Goal: Transaction & Acquisition: Register for event/course

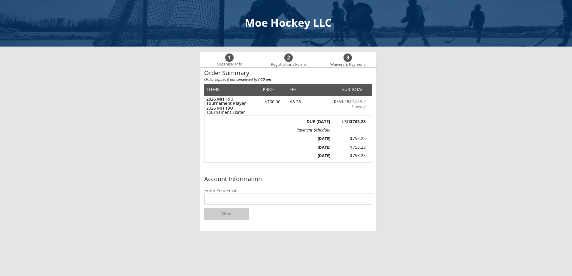
click at [237, 202] on input "email" at bounding box center [289, 199] width 168 height 12
type input "k"
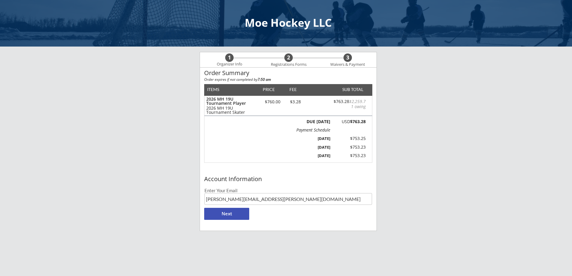
type input "[PERSON_NAME][EMAIL_ADDRESS][PERSON_NAME][DOMAIN_NAME]"
click at [220, 217] on button "Next" at bounding box center [226, 214] width 45 height 12
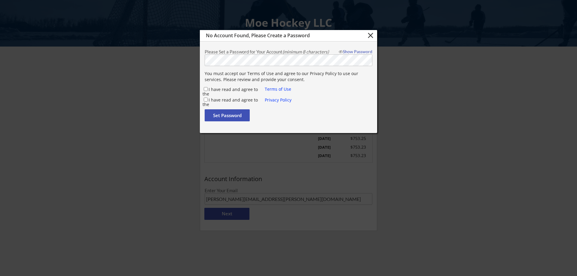
click at [280, 120] on div "Set Password" at bounding box center [289, 116] width 168 height 15
click at [240, 119] on button "Set Password" at bounding box center [227, 115] width 45 height 12
click at [235, 114] on button "Set Password" at bounding box center [227, 115] width 45 height 12
click at [319, 126] on div "Please Set a Password for Your Account (minimum 8 characters) Show Password You…" at bounding box center [288, 86] width 177 height 79
drag, startPoint x: 432, startPoint y: 135, endPoint x: 434, endPoint y: 137, distance: 3.2
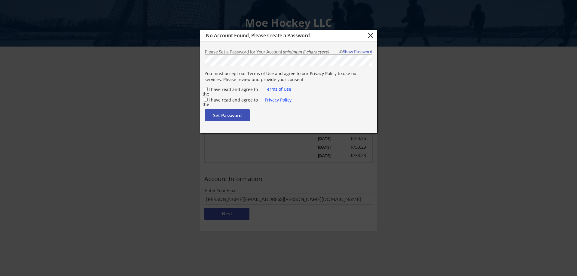
click at [434, 137] on div at bounding box center [288, 138] width 577 height 276
click at [370, 36] on button "close" at bounding box center [370, 35] width 10 height 9
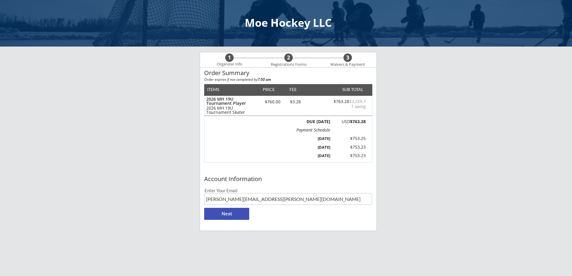
click at [238, 216] on button "Next" at bounding box center [226, 214] width 45 height 12
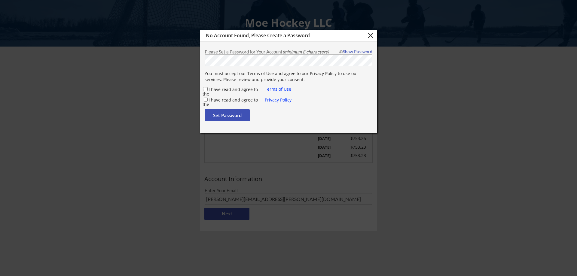
click at [206, 87] on input "I have read and agree to the" at bounding box center [206, 89] width 4 height 4
checkbox input "true"
click at [204, 102] on div "I have read and agree to the" at bounding box center [233, 100] width 62 height 7
click at [206, 100] on input "I have read and agree to the" at bounding box center [206, 100] width 4 height 4
checkbox input "true"
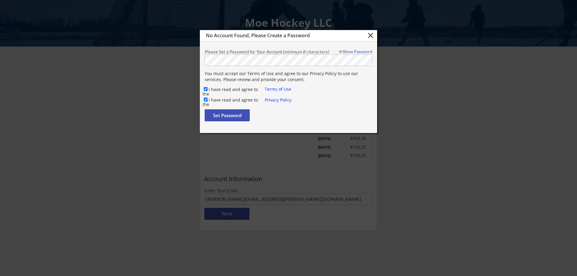
click at [354, 51] on div "Show Password" at bounding box center [354, 52] width 36 height 4
click at [231, 116] on button "Set Password" at bounding box center [227, 115] width 45 height 12
checkbox input "false"
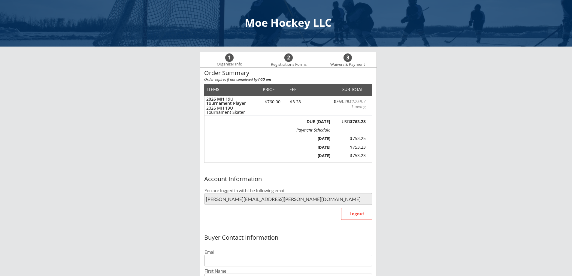
type input "[PERSON_NAME][EMAIL_ADDRESS][PERSON_NAME][DOMAIN_NAME]"
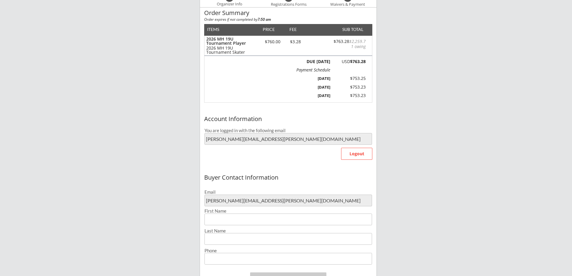
click at [273, 221] on input "input" at bounding box center [289, 220] width 168 height 12
type input "[PERSON_NAME]"
click at [266, 238] on input "input" at bounding box center [289, 239] width 168 height 12
type input "[PERSON_NAME]"
click at [261, 260] on input "input" at bounding box center [289, 259] width 168 height 12
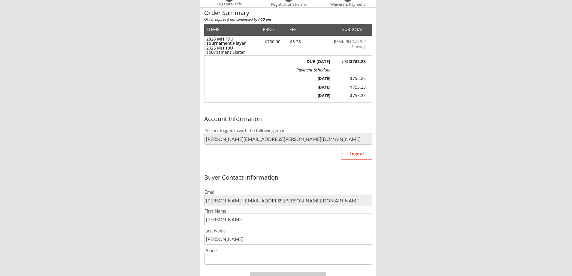
type input "[PHONE_NUMBER]"
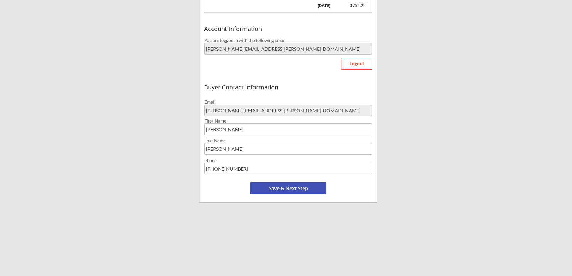
click at [290, 188] on button "Save & Next Step" at bounding box center [288, 188] width 76 height 12
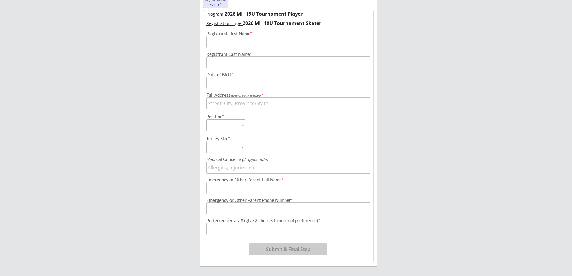
scroll to position [46, 0]
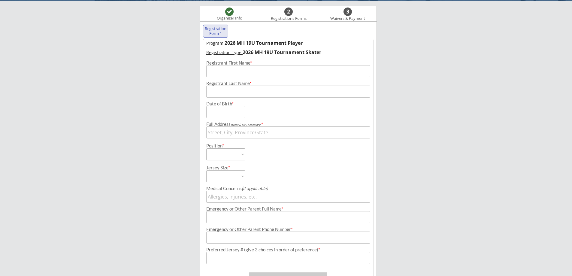
click at [279, 72] on input "input" at bounding box center [288, 71] width 164 height 12
type input "K"
type input "Lexi"
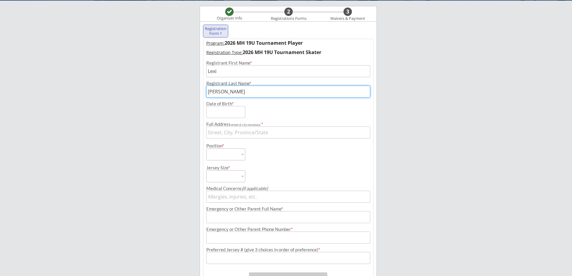
type input "[PERSON_NAME]"
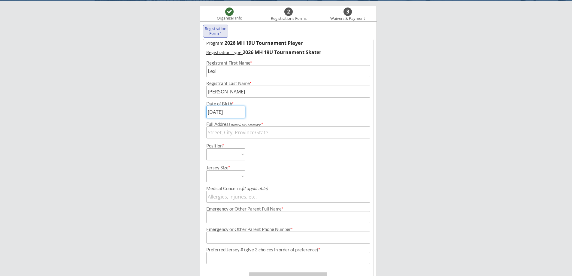
type input "[DATE]"
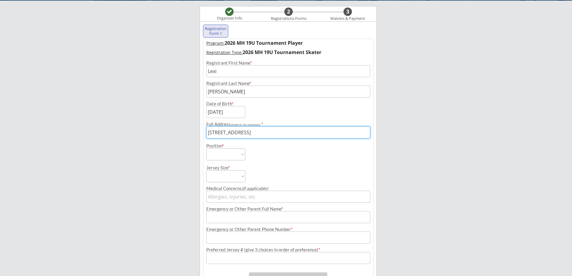
type input "[STREET_ADDRESS]"
click at [244, 154] on select "Forward Defense Goalie" at bounding box center [225, 154] width 39 height 12
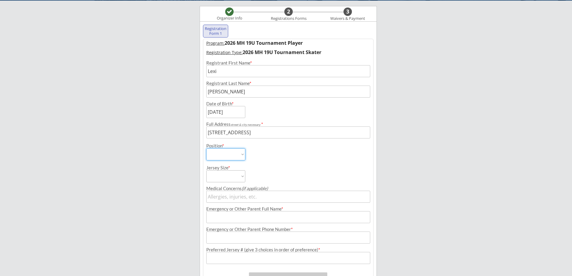
select select ""Forward""
click at [206, 148] on select "Forward Defense Goalie" at bounding box center [225, 154] width 39 height 12
click at [242, 177] on select "Adult Small Adult Medium Adult Large Adult Goalie Cut" at bounding box center [225, 176] width 39 height 12
select select ""Adult Large""
click at [206, 170] on select "Adult Small Adult Medium Adult Large Adult Goalie Cut" at bounding box center [225, 176] width 39 height 12
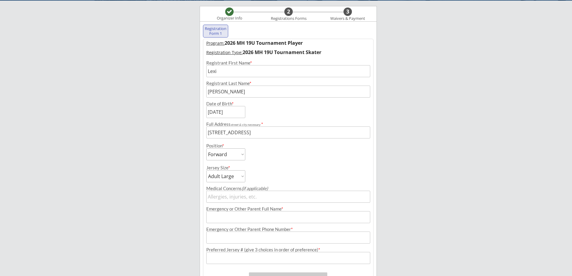
click at [261, 200] on input "input" at bounding box center [288, 197] width 164 height 12
type input "none"
type input "[PERSON_NAME]"
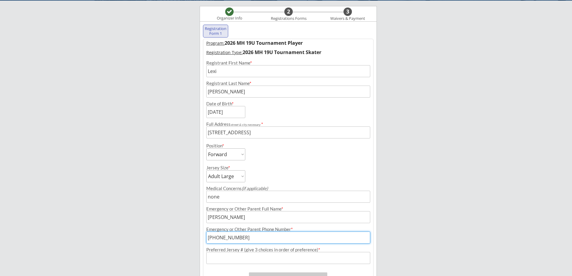
type input "[PHONE_NUMBER]"
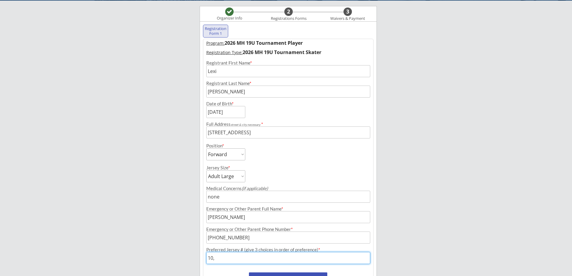
scroll to position [76, 0]
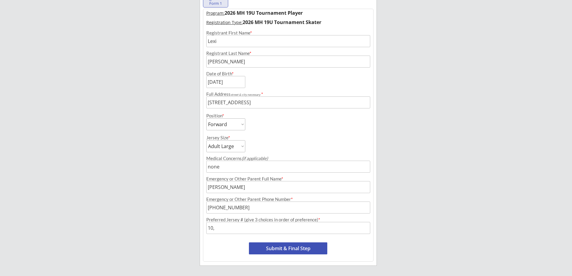
click at [223, 231] on input "input" at bounding box center [288, 228] width 164 height 12
type input "10, 8, 21"
click at [260, 250] on button "Submit & Final Step" at bounding box center [288, 248] width 78 height 12
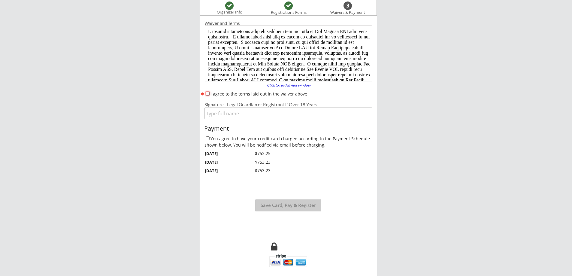
scroll to position [0, 0]
click at [209, 94] on input "I agree to the terms laid out in the waiver above" at bounding box center [208, 94] width 4 height 4
checkbox input "true"
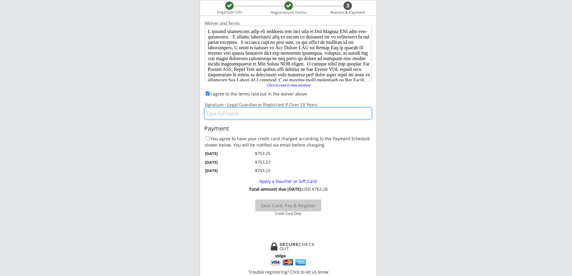
click at [223, 117] on input "input" at bounding box center [288, 114] width 167 height 12
type input "[PERSON_NAME]"
click at [208, 138] on input "You agree to have your credit card charged according to the Payment Schedule sh…" at bounding box center [208, 138] width 4 height 4
checkbox input "true"
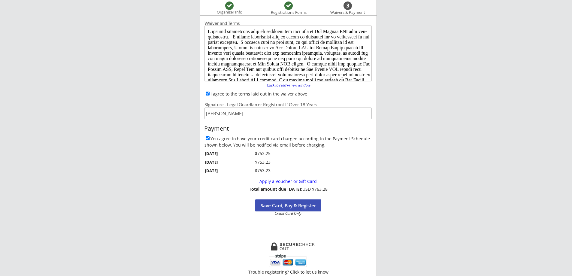
click at [265, 208] on button "Save Card, Pay & Register" at bounding box center [288, 205] width 66 height 12
select select ""Yes, use this card""
